Goal: Find specific page/section: Find specific page/section

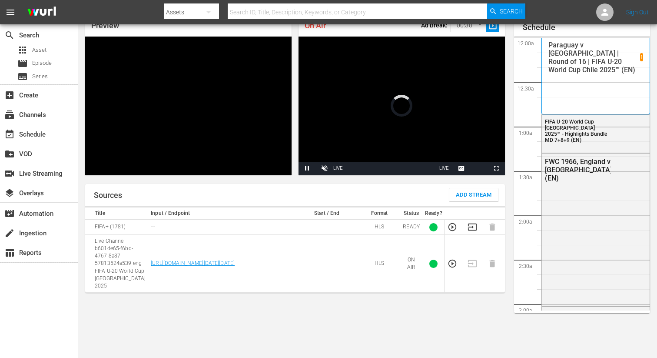
scroll to position [43, 0]
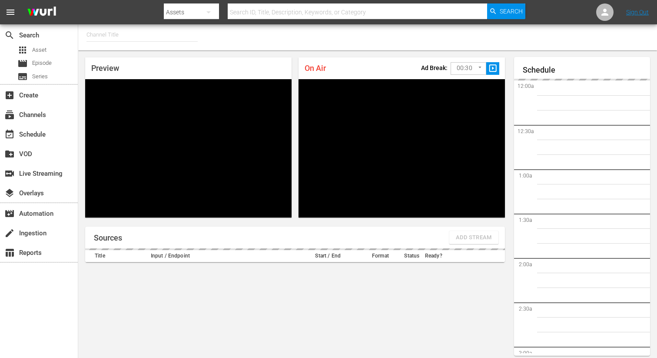
type input "FIFA+ German Local (1777)"
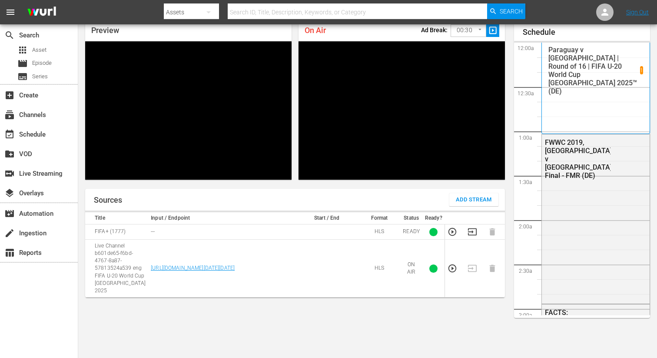
scroll to position [1933, 0]
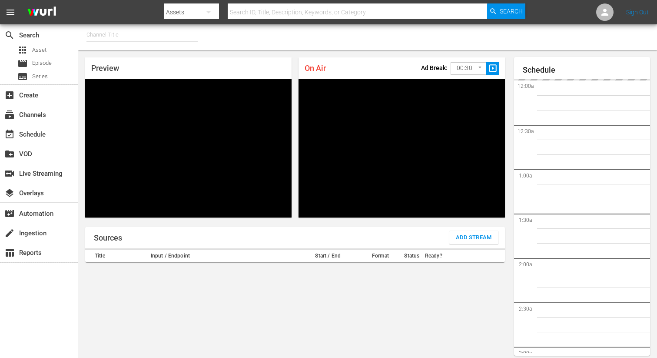
type input "FIFA+ Italian Local (1779)"
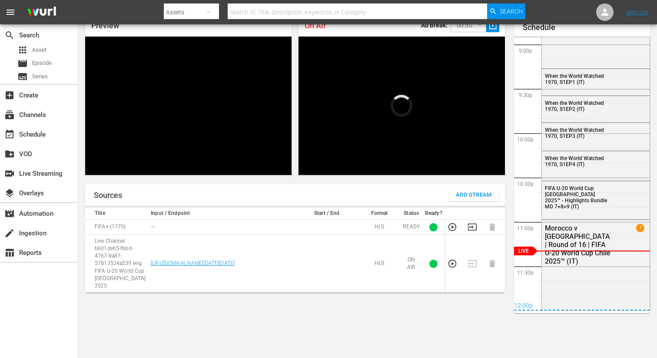
scroll to position [1925, 0]
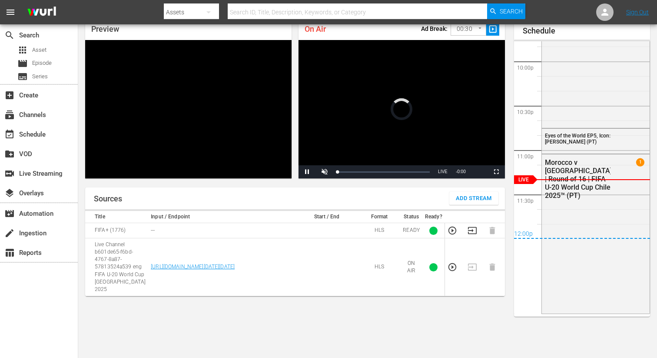
scroll to position [39, 0]
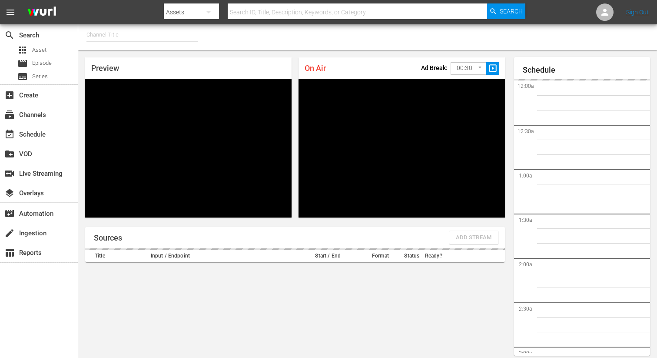
type input "FIFA+ Spanish Global (1780)"
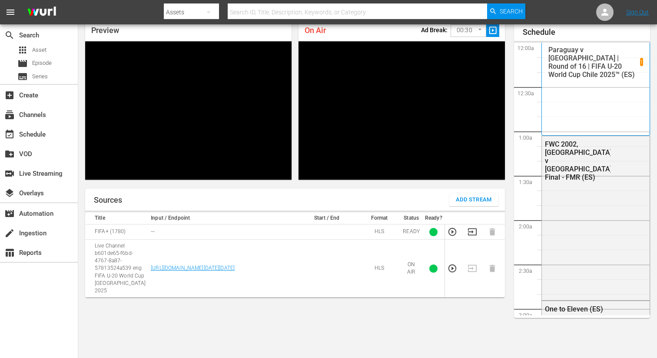
scroll to position [1933, 0]
